Goal: Information Seeking & Learning: Learn about a topic

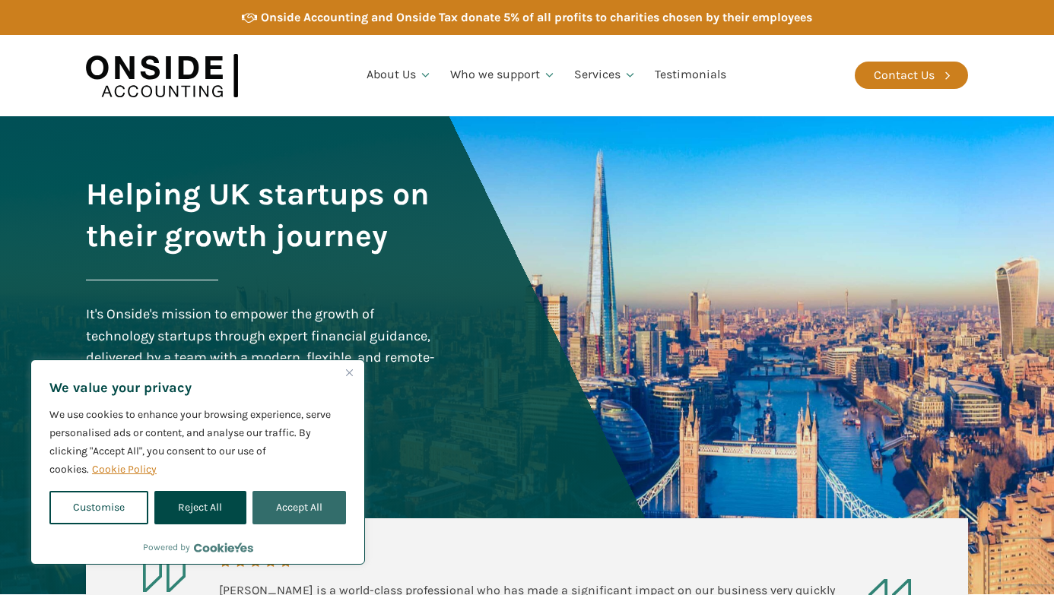
click at [302, 506] on button "Accept All" at bounding box center [299, 507] width 94 height 33
checkbox input "true"
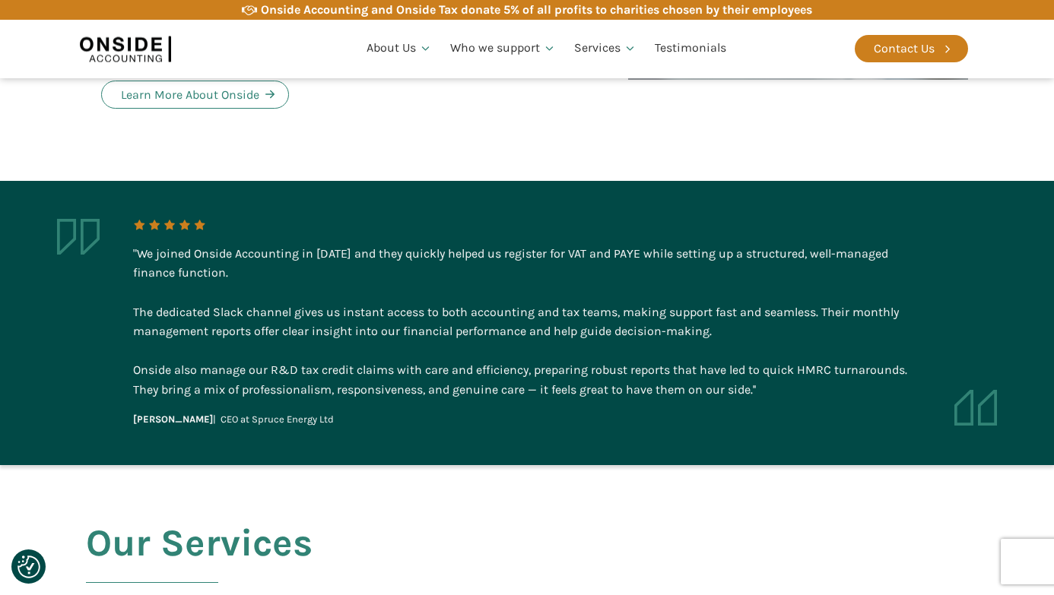
scroll to position [1433, 0]
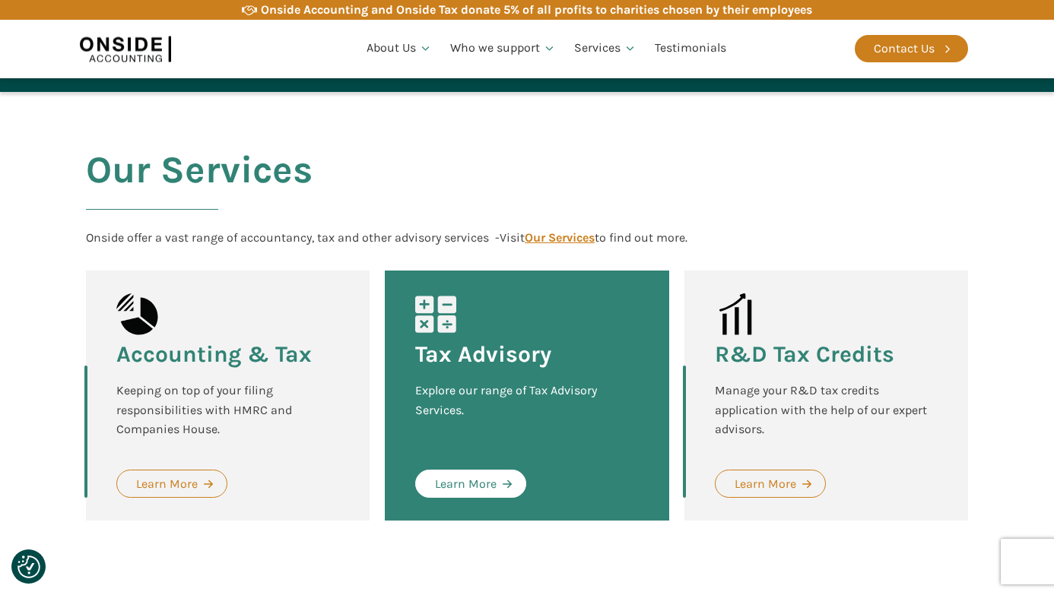
click at [462, 487] on div "Learn More" at bounding box center [466, 484] width 62 height 20
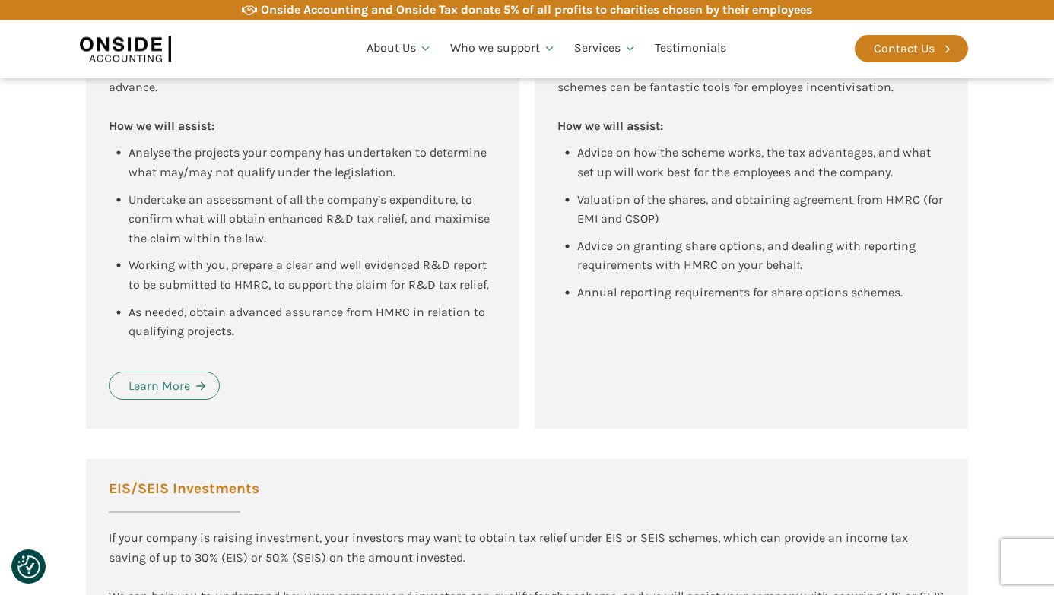
scroll to position [1906, 0]
